Goal: Use online tool/utility: Utilize a website feature to perform a specific function

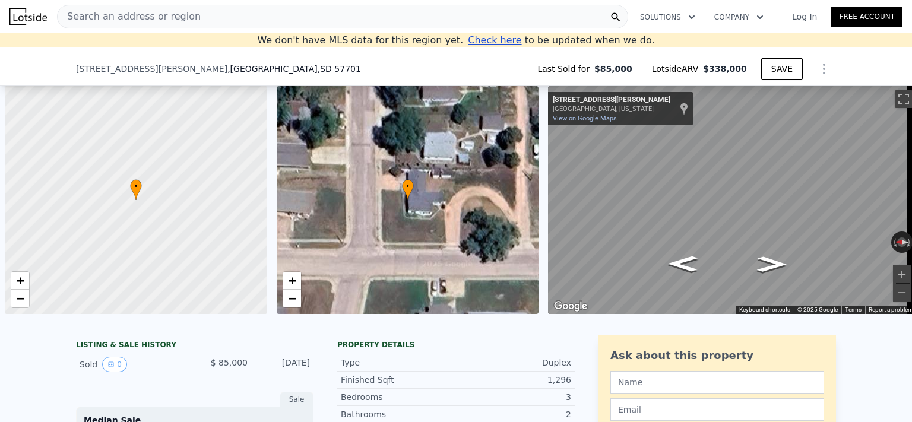
scroll to position [0, 5]
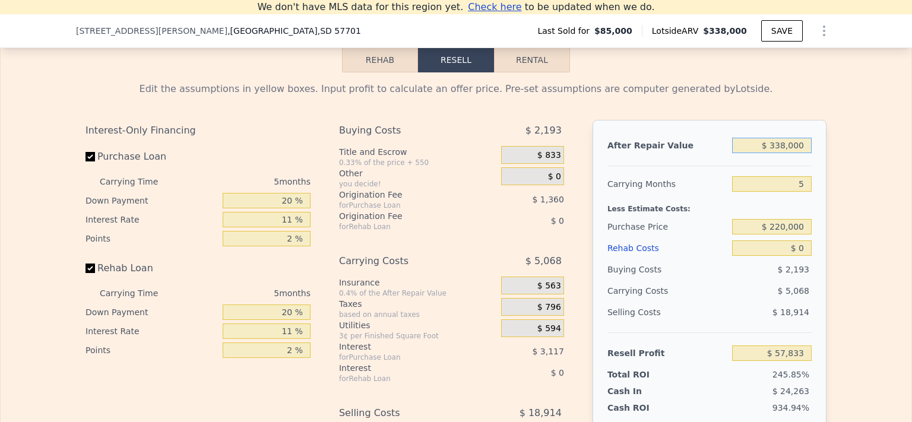
type input "$ 338,000"
type input "$ 226,825"
drag, startPoint x: 803, startPoint y: 160, endPoint x: 757, endPoint y: 159, distance: 45.1
click at [757, 153] on input "$ 338,000" at bounding box center [772, 145] width 80 height 15
type input "$ 3"
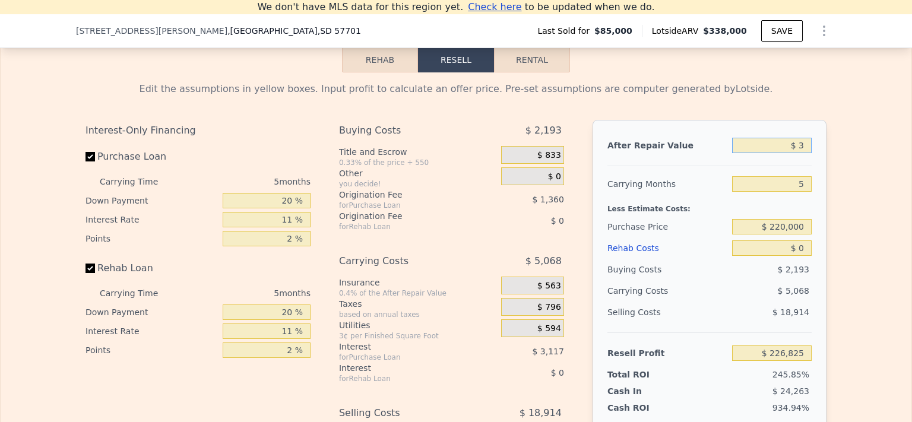
type input "-$ 92,245"
type input "$ 32"
type input "-$ 92,218"
type input "$ 320"
type input "-$ 91,946"
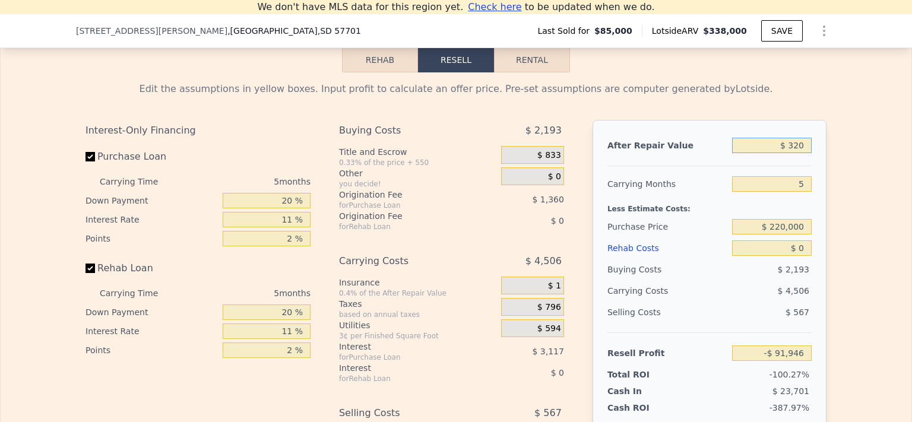
type input "$ 3,200"
type input "-$ 89,227"
type input "$ 32,000"
type input "-$ 62,040"
type input "$ 320,000"
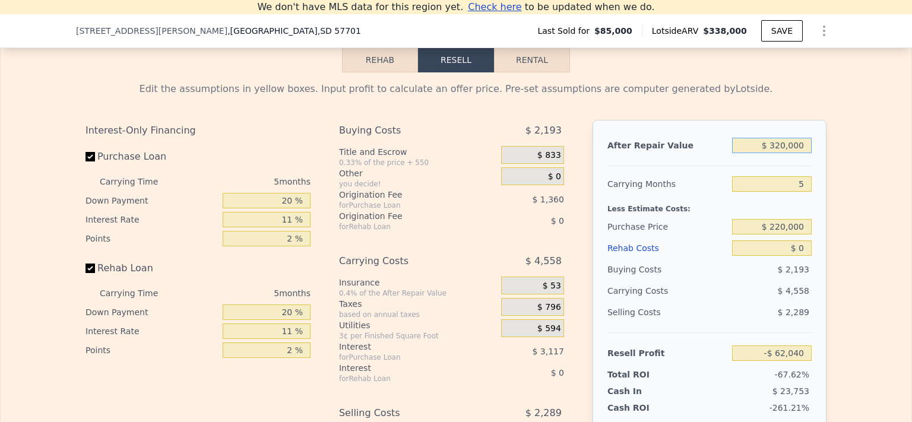
type input "$ 209,833"
type input "$ 320,000"
drag, startPoint x: 801, startPoint y: 269, endPoint x: 791, endPoint y: 269, distance: 10.1
click at [791, 256] on input "$ 0" at bounding box center [772, 247] width 80 height 15
type input "$ 50"
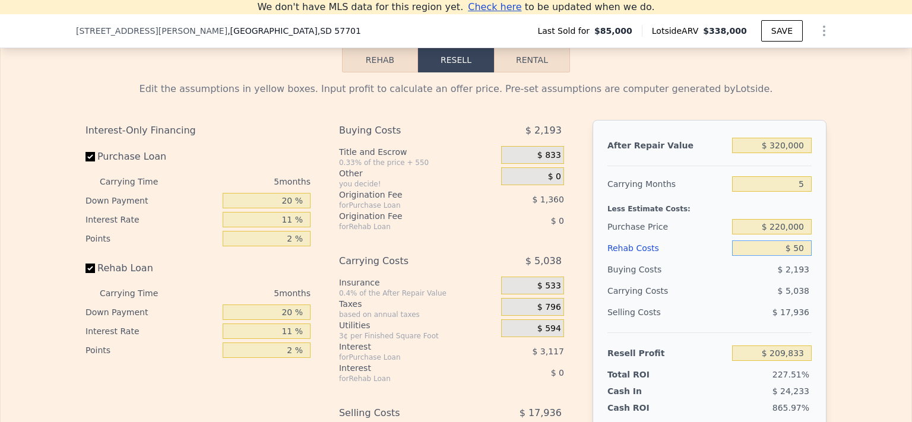
type input "$ 209,782"
type input "$ 0"
type input "$ 209,833"
type input "$ 60"
type input "$ 209,772"
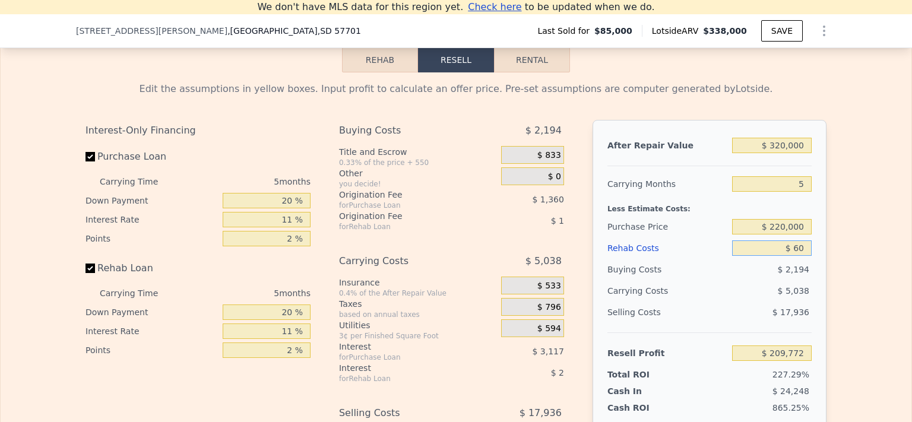
type input "$ 650"
type input "$ 209,148"
type input "$ 6,500"
type input "$ 202,989"
type input "$ 65,000"
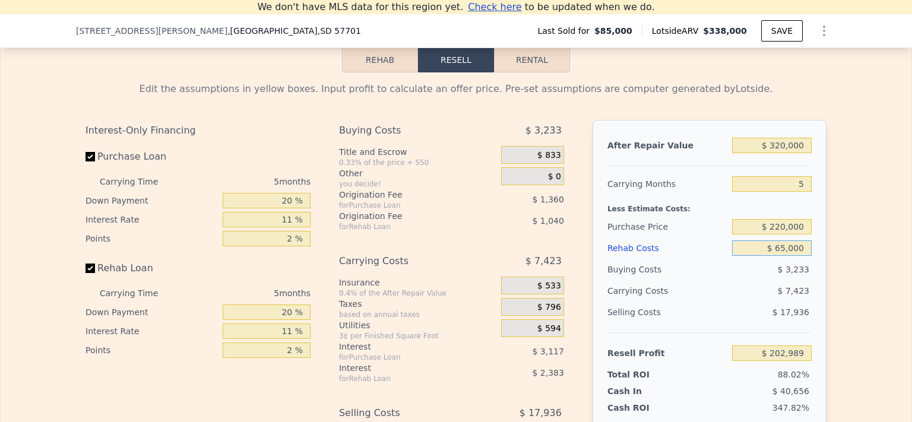
type input "$ 141,408"
type input "$ 65,000"
click at [857, 230] on div "Edit the assumptions in yellow boxes. Input profit to calculate an offer price.…" at bounding box center [456, 293] width 911 height 442
